Goal: Navigation & Orientation: Find specific page/section

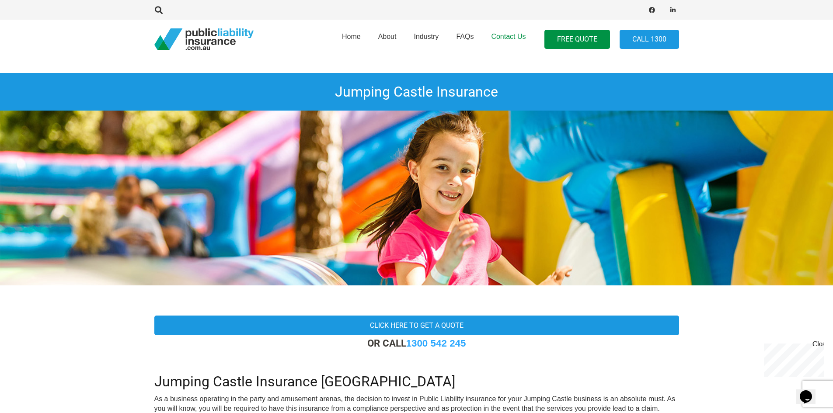
click at [507, 37] on span "Contact Us" at bounding box center [508, 36] width 35 height 7
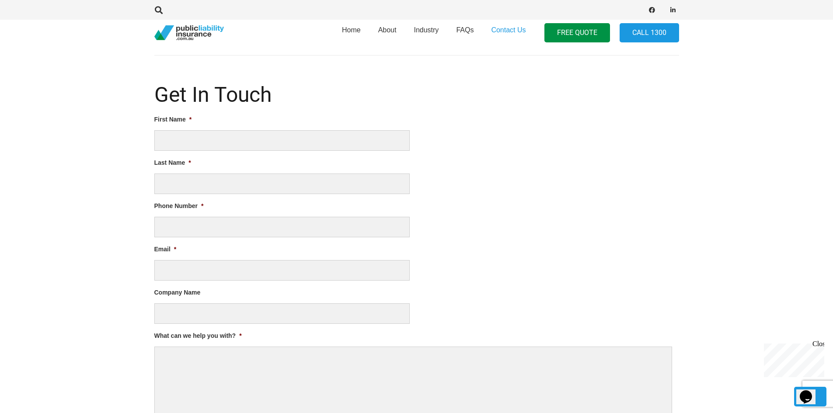
scroll to position [164, 0]
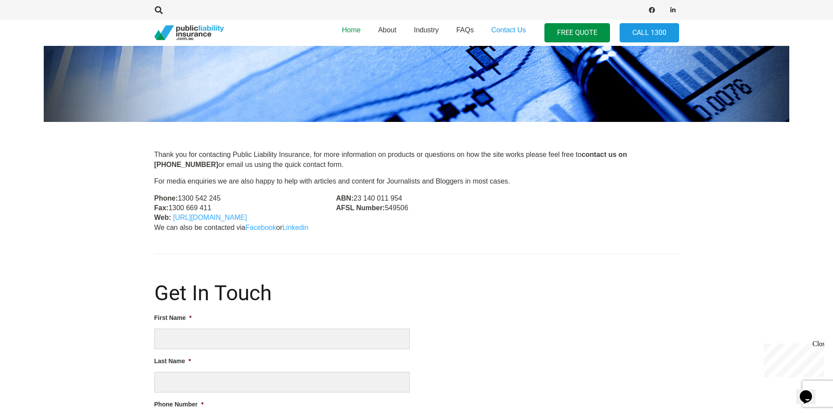
click at [358, 31] on span "Home" at bounding box center [351, 29] width 19 height 7
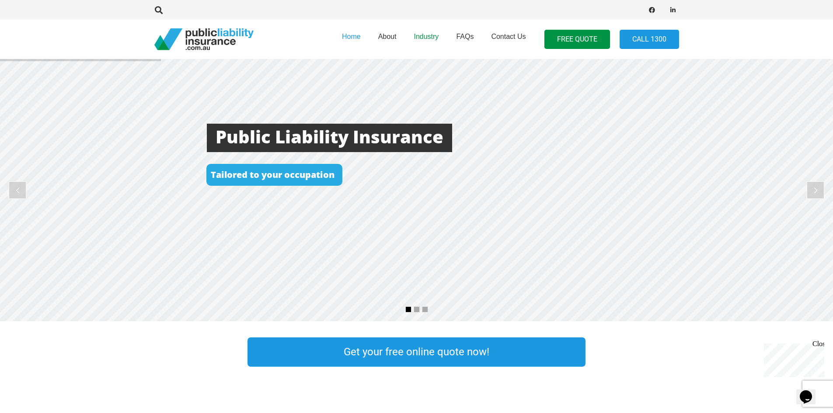
click at [430, 39] on span "Industry" at bounding box center [426, 36] width 25 height 7
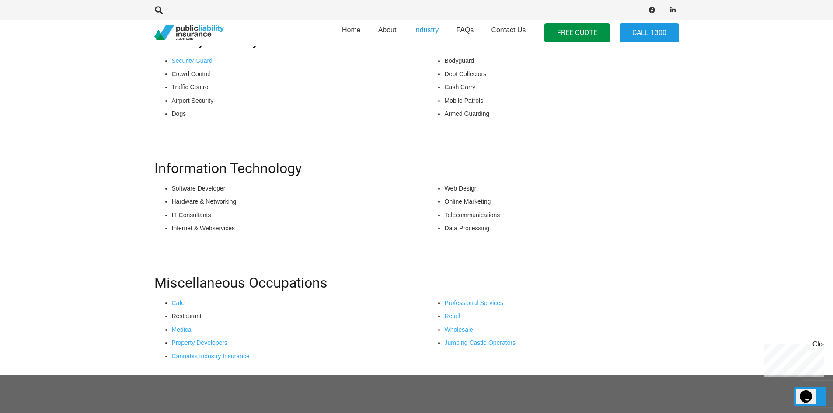
scroll to position [700, 0]
